Goal: Transaction & Acquisition: Purchase product/service

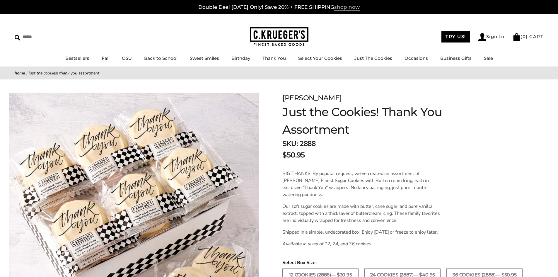
click at [345, 8] on span "shop now" at bounding box center [346, 7] width 25 height 6
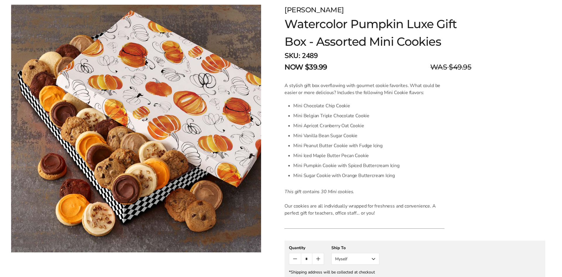
scroll to position [176, 0]
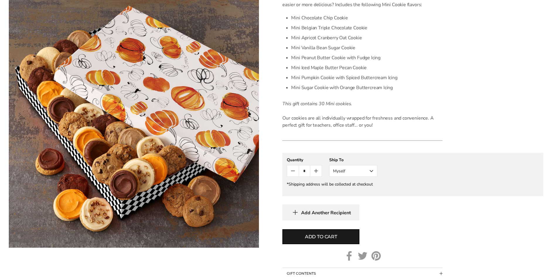
click at [366, 173] on button "Myself" at bounding box center [353, 171] width 48 height 12
click at [356, 193] on button "Other Recipient" at bounding box center [352, 192] width 47 height 11
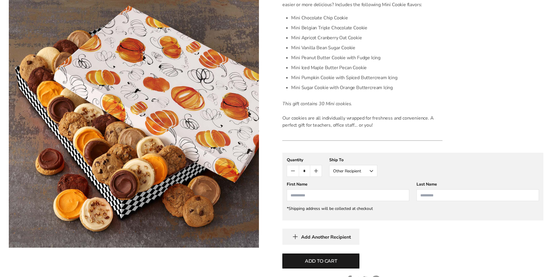
click at [354, 198] on input "First Name" at bounding box center [348, 195] width 122 height 12
type input "*******"
type input "********"
click at [333, 258] on span "Add to cart" at bounding box center [321, 260] width 32 height 7
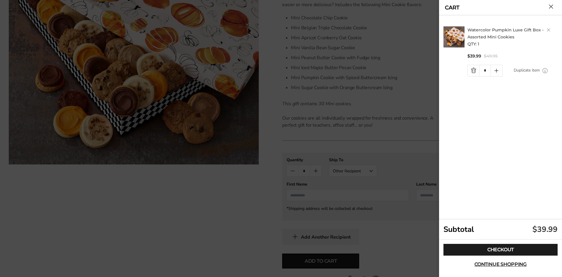
click at [508, 148] on div "Watercolor Pumpkin Luxe Gift Box - Assorted Mini Cookies QTY: 1 $39.99 $49.95 *…" at bounding box center [501, 117] width 116 height 204
click at [495, 248] on link "Checkout" at bounding box center [500, 249] width 114 height 12
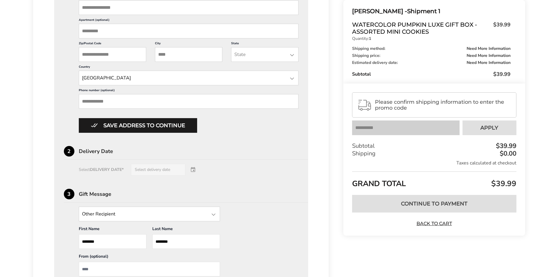
scroll to position [205, 0]
